Goal: Task Accomplishment & Management: Use online tool/utility

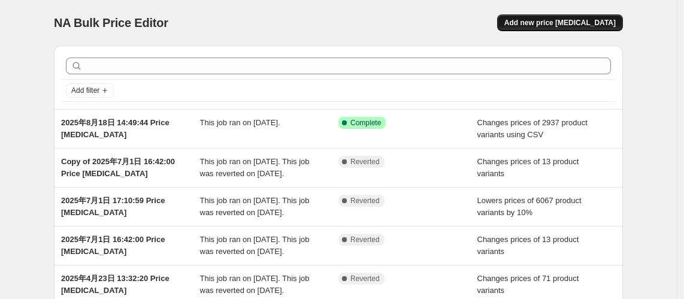
click at [552, 17] on button "Add new price [MEDICAL_DATA]" at bounding box center [560, 22] width 126 height 17
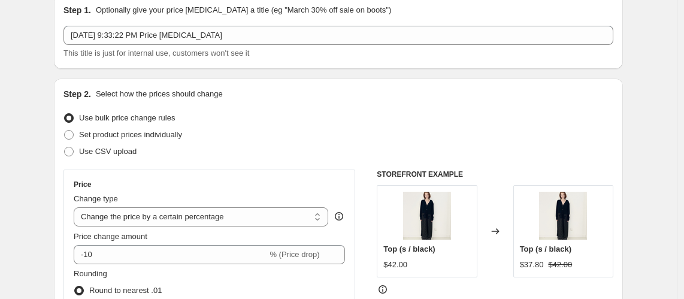
scroll to position [110, 0]
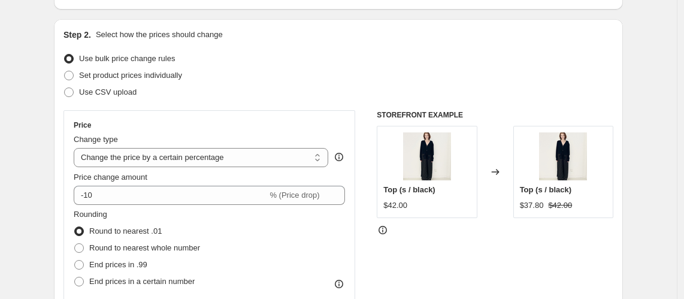
click at [169, 167] on div "Price Change type Change the price to a certain amount Change the price by a ce…" at bounding box center [209, 218] width 271 height 196
click at [171, 152] on select "Change the price to a certain amount Change the price by a certain amount Chang…" at bounding box center [201, 157] width 255 height 19
select select "ecap"
click at [77, 148] on select "Change the price to a certain amount Change the price by a certain amount Chang…" at bounding box center [201, 157] width 255 height 19
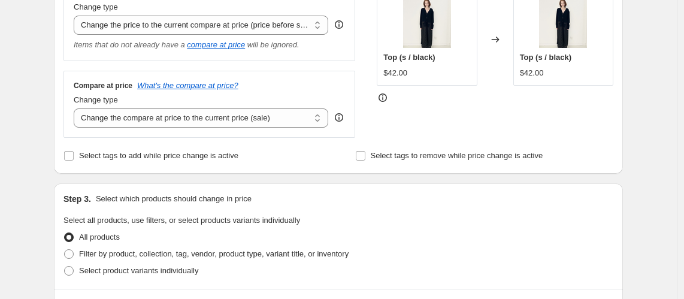
scroll to position [308, 0]
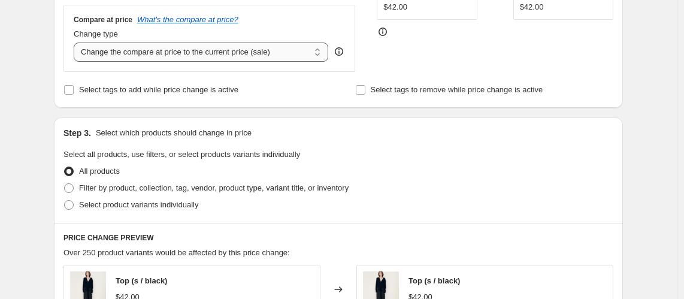
click at [200, 51] on select "Change the compare at price to the current price (sale) Change the compare at p…" at bounding box center [201, 52] width 255 height 19
select select "remove"
click at [77, 43] on select "Change the compare at price to the current price (sale) Change the compare at p…" at bounding box center [201, 52] width 255 height 19
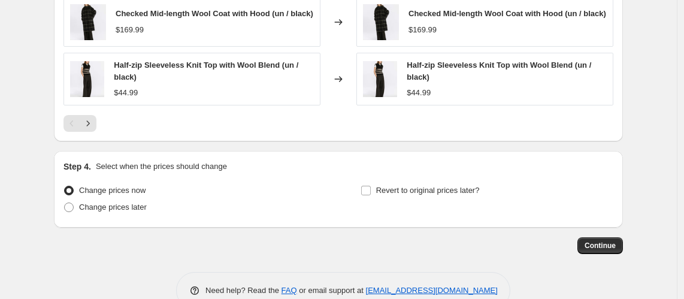
scroll to position [773, 0]
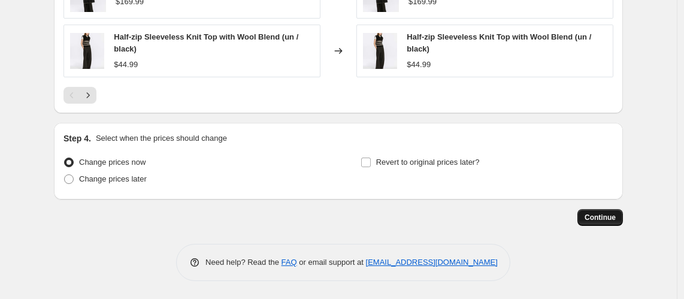
click at [600, 214] on span "Continue" at bounding box center [599, 218] width 31 height 10
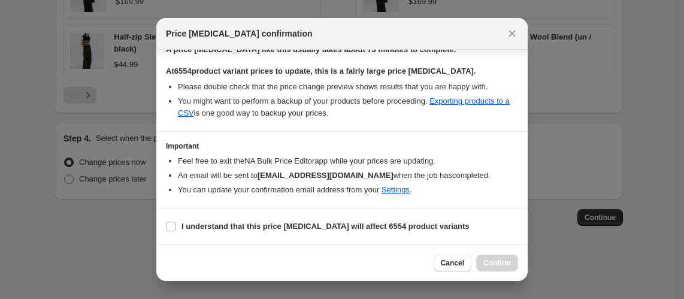
scroll to position [210, 0]
click at [175, 224] on input "I understand that this price change job will affect 6554 product variants" at bounding box center [171, 227] width 10 height 10
checkbox input "true"
click at [496, 263] on span "Confirm" at bounding box center [497, 263] width 28 height 10
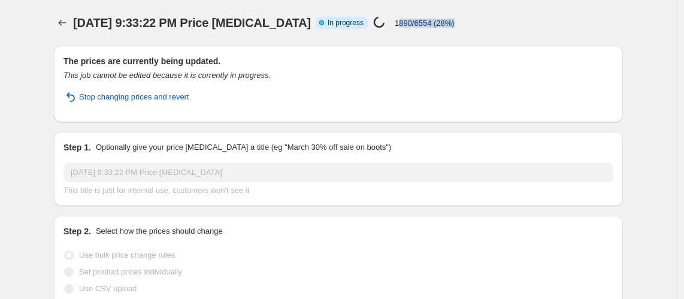
drag, startPoint x: 411, startPoint y: 23, endPoint x: 520, endPoint y: 23, distance: 109.6
click at [520, 23] on div "Aug 27, 2025, 9:33:22 PM Price change job Info Partially complete In progress P…" at bounding box center [303, 22] width 461 height 17
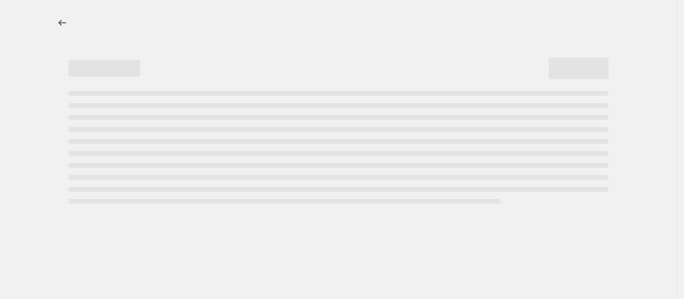
select select "ecap"
select select "remove"
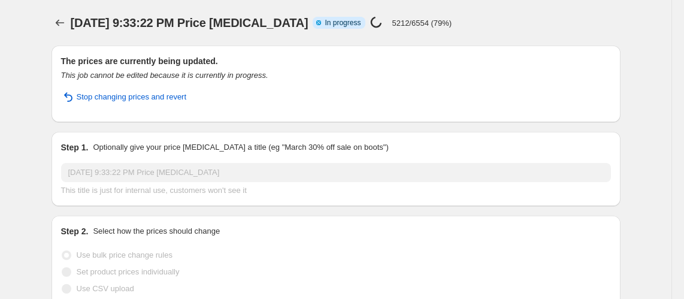
select select "ecap"
select select "remove"
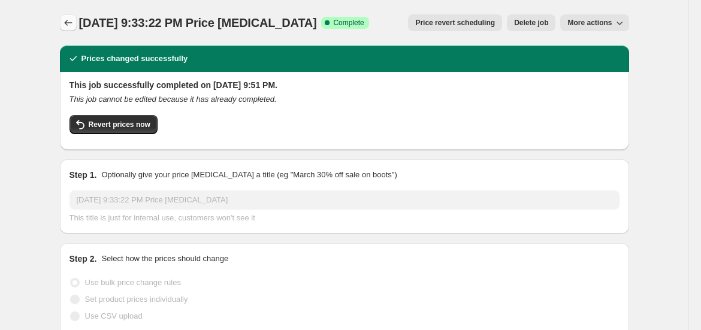
click at [73, 20] on icon "Price change jobs" at bounding box center [68, 23] width 12 height 12
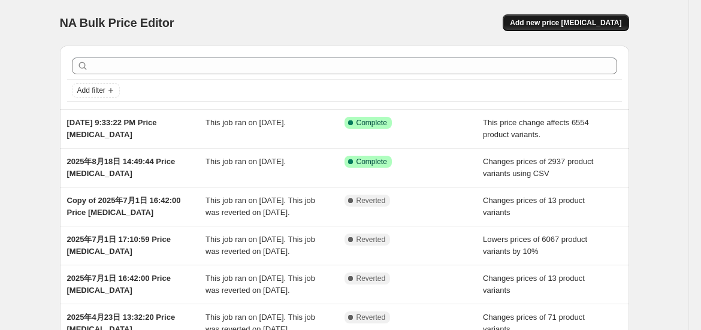
click at [576, 26] on span "Add new price [MEDICAL_DATA]" at bounding box center [565, 23] width 111 height 10
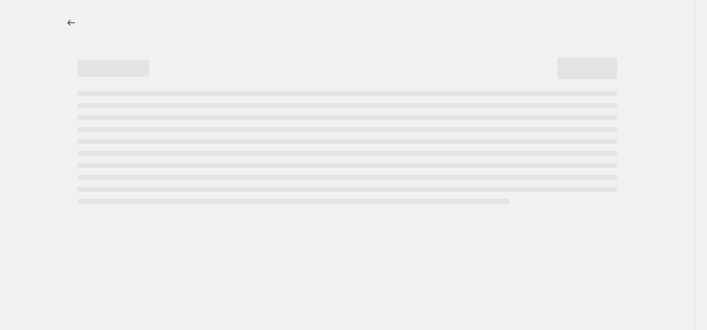
select select "percentage"
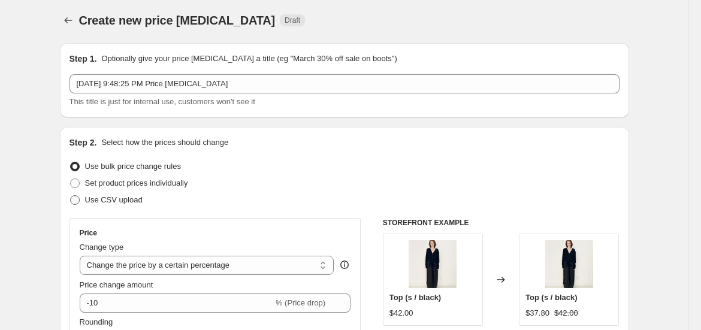
click at [125, 195] on span "Use CSV upload" at bounding box center [113, 200] width 57 height 12
click at [71, 195] on input "Use CSV upload" at bounding box center [70, 195] width 1 height 1
radio input "true"
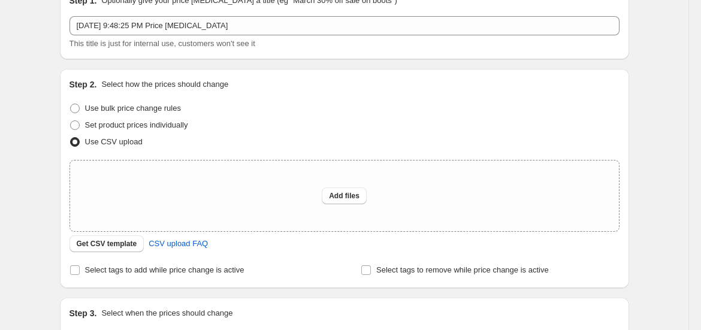
scroll to position [204, 0]
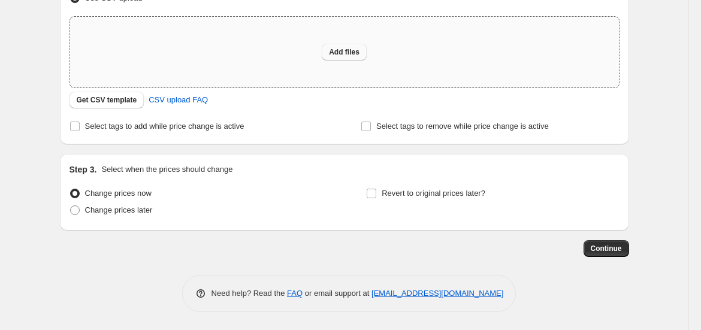
click at [351, 47] on span "Add files" at bounding box center [344, 52] width 31 height 10
type input "C:\fakepath\correct price.xlsx"
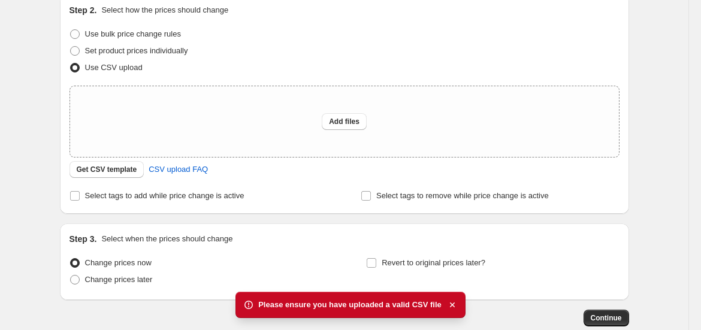
scroll to position [129, 0]
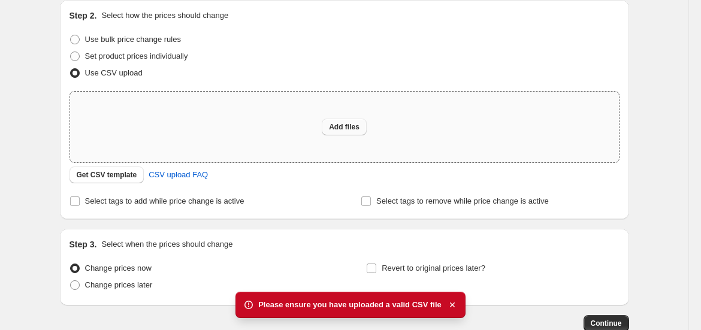
click at [346, 127] on span "Add files" at bounding box center [344, 127] width 31 height 10
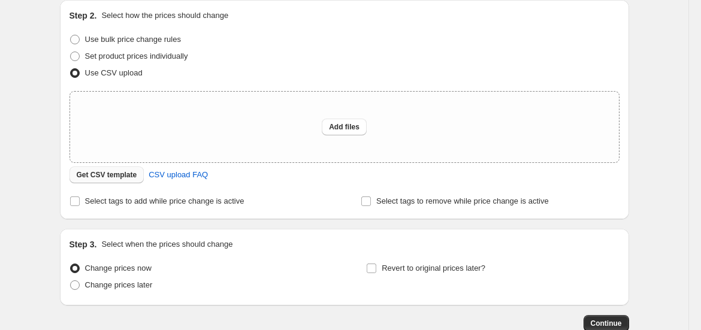
click at [135, 173] on span "Get CSV template" at bounding box center [107, 175] width 60 height 10
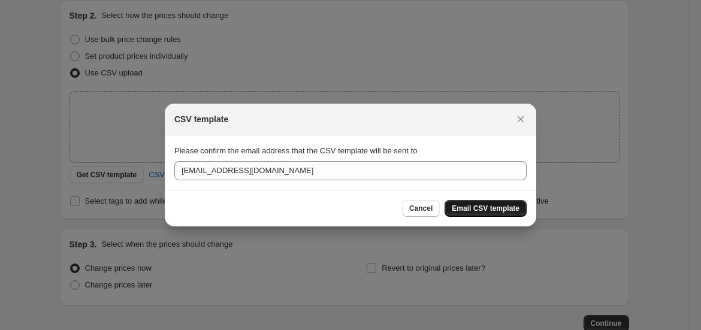
click at [460, 204] on span "Email CSV template" at bounding box center [486, 209] width 68 height 10
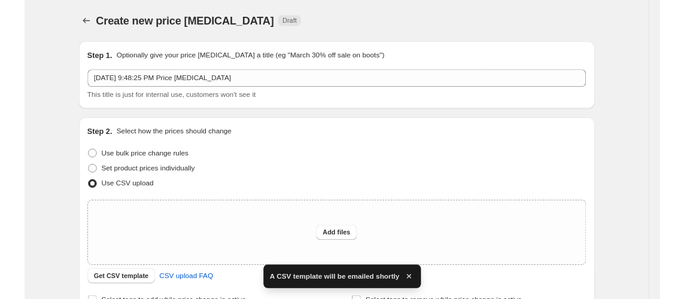
scroll to position [129, 0]
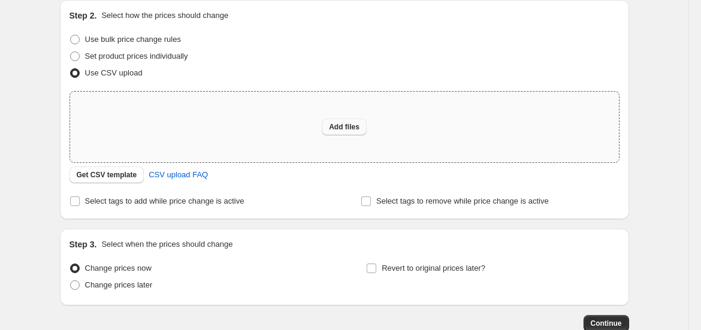
click at [335, 132] on button "Add files" at bounding box center [344, 127] width 45 height 17
type input "C:\fakepath\correct price.csv"
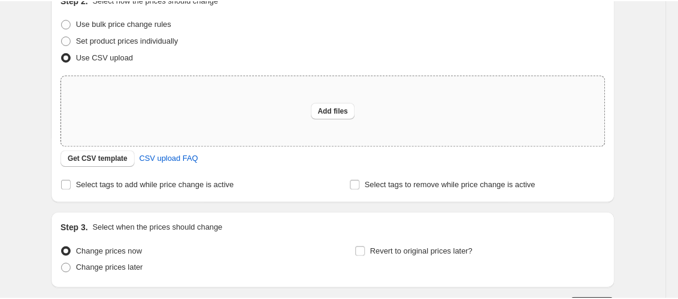
scroll to position [145, 0]
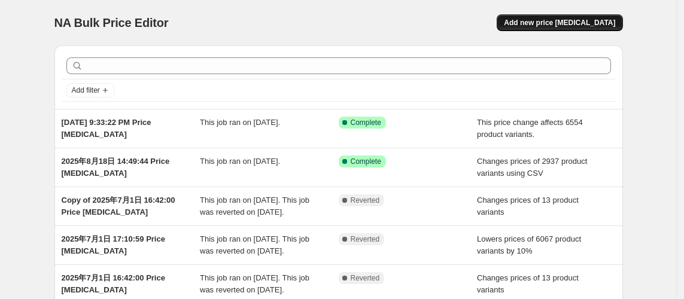
click at [550, 23] on span "Add new price [MEDICAL_DATA]" at bounding box center [559, 23] width 111 height 10
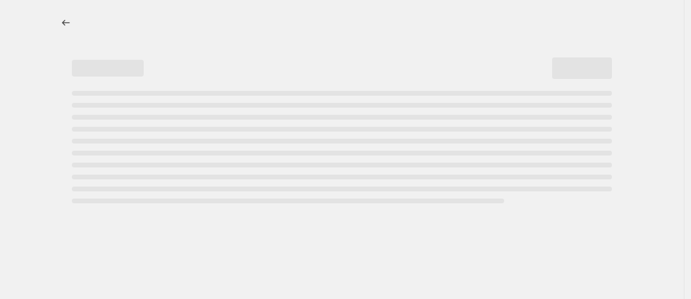
select select "percentage"
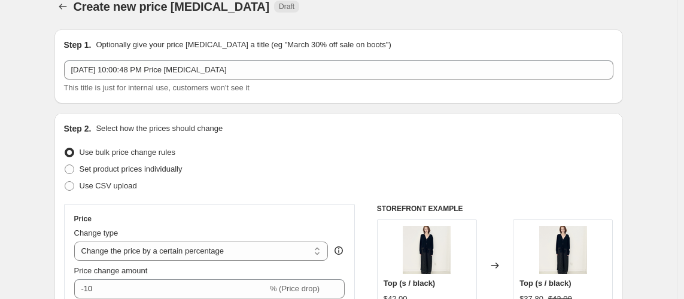
scroll to position [25, 0]
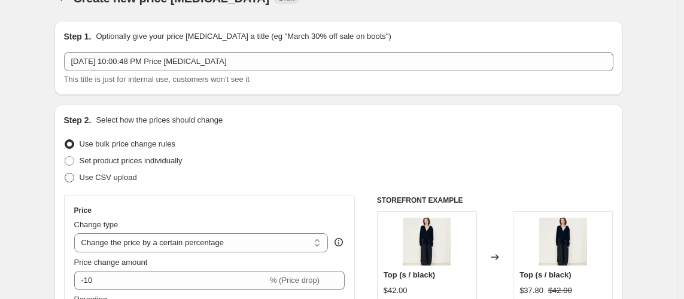
click at [114, 173] on span "Use CSV upload" at bounding box center [108, 177] width 57 height 9
click at [65, 173] on input "Use CSV upload" at bounding box center [65, 173] width 1 height 1
radio input "true"
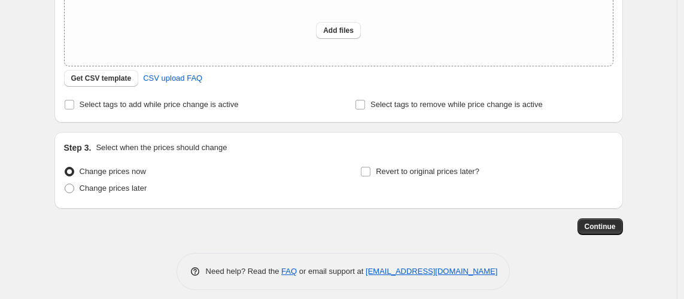
scroll to position [235, 0]
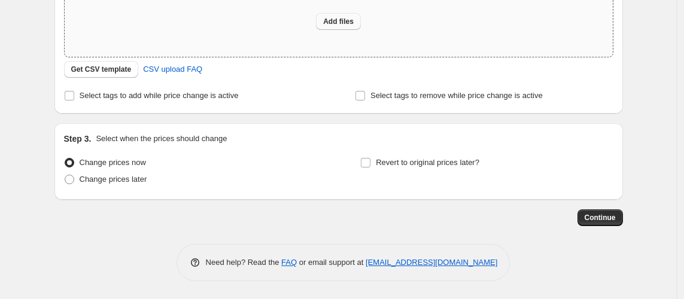
click at [351, 14] on button "Add files" at bounding box center [338, 21] width 45 height 17
type input "C:\fakepath\correct price.csv"
click at [335, 19] on span "Add files" at bounding box center [338, 22] width 31 height 10
type input "C:\fakepath\correct price.csv"
click at [312, 25] on div "Add files" at bounding box center [339, 21] width 549 height 71
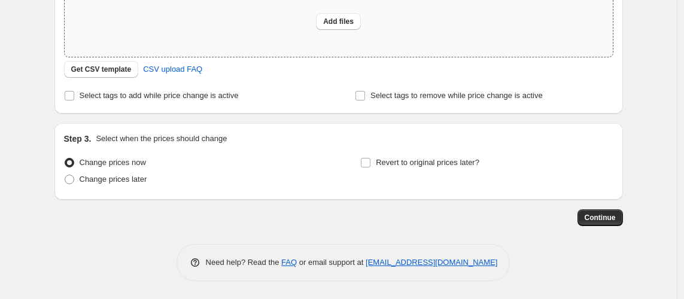
type input "C:\fakepath\correct price.csv"
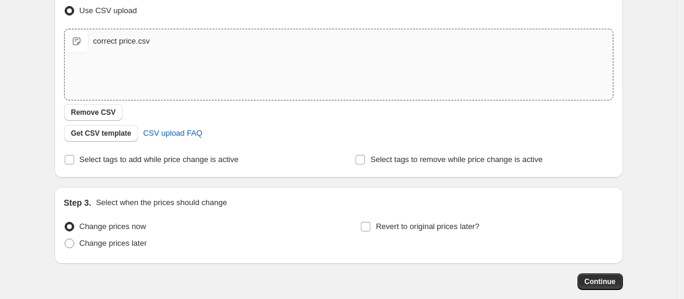
scroll to position [186, 0]
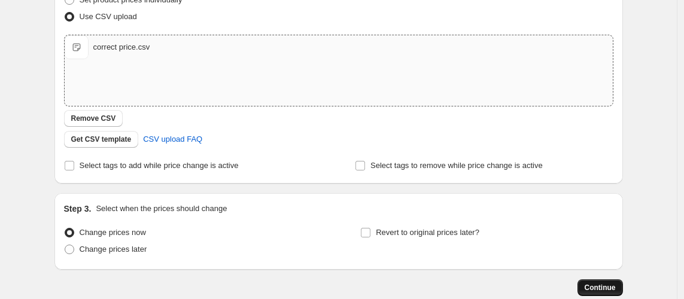
click at [602, 291] on span "Continue" at bounding box center [600, 288] width 31 height 10
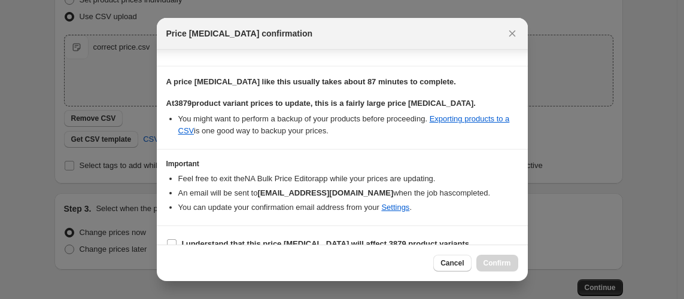
scroll to position [107, 0]
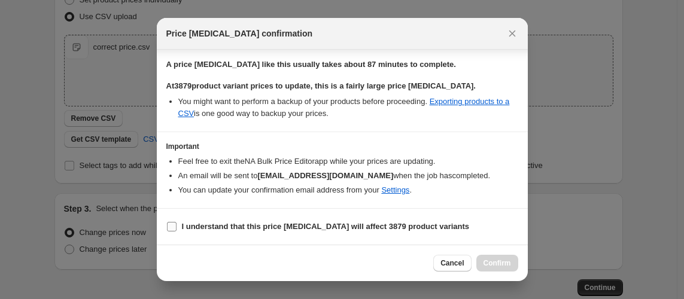
click at [202, 228] on b "I understand that this price change job will affect 3879 product variants" at bounding box center [326, 226] width 288 height 9
click at [177, 228] on input "I understand that this price change job will affect 3879 product variants" at bounding box center [172, 227] width 10 height 10
checkbox input "true"
click at [491, 259] on span "Confirm" at bounding box center [498, 264] width 28 height 10
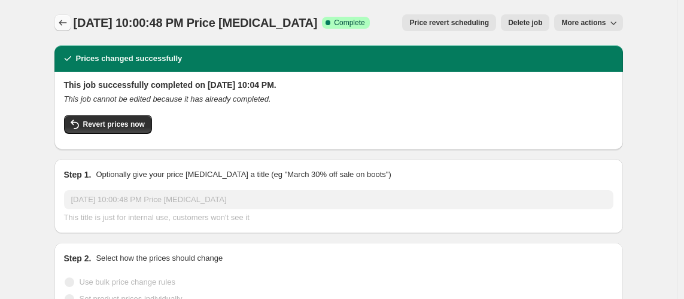
click at [62, 24] on icon "Price change jobs" at bounding box center [63, 23] width 12 height 12
